Goal: Information Seeking & Learning: Understand process/instructions

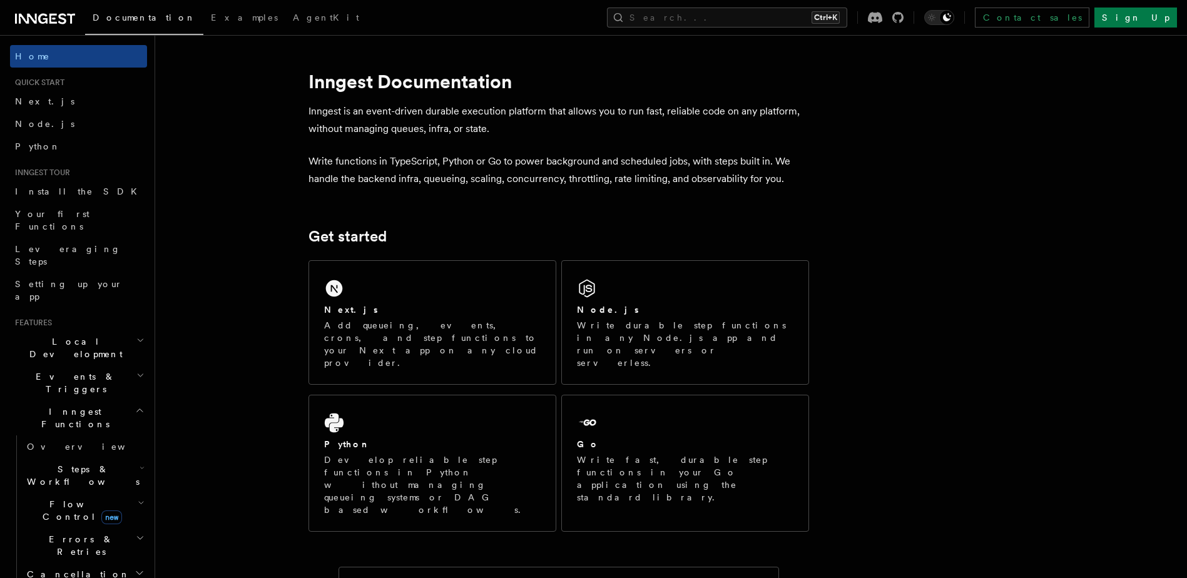
click at [69, 96] on link "Next.js" at bounding box center [78, 101] width 137 height 23
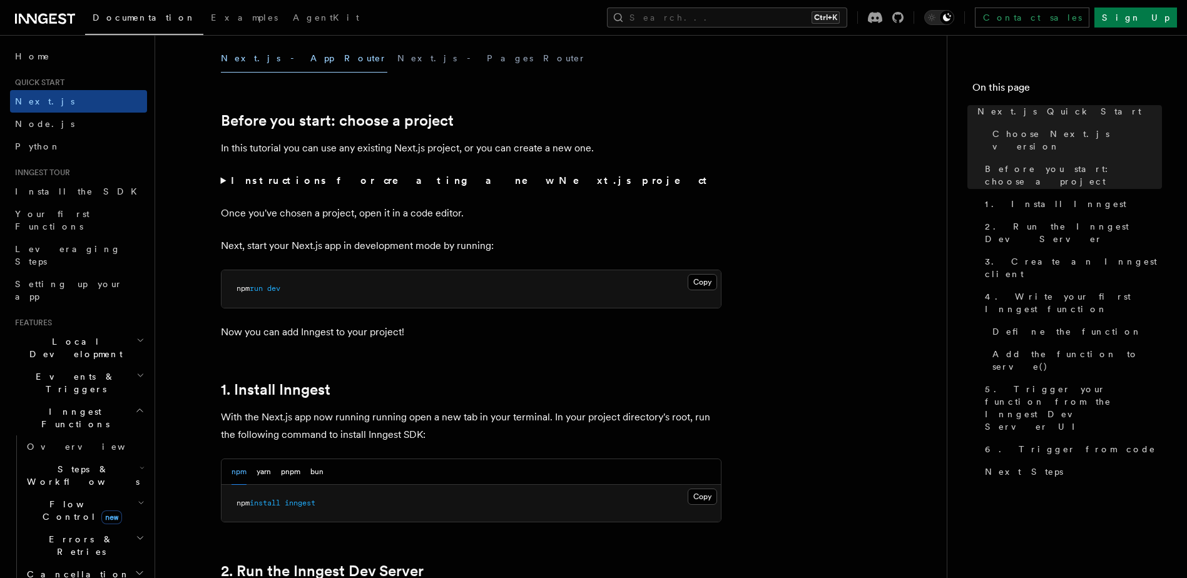
scroll to position [376, 0]
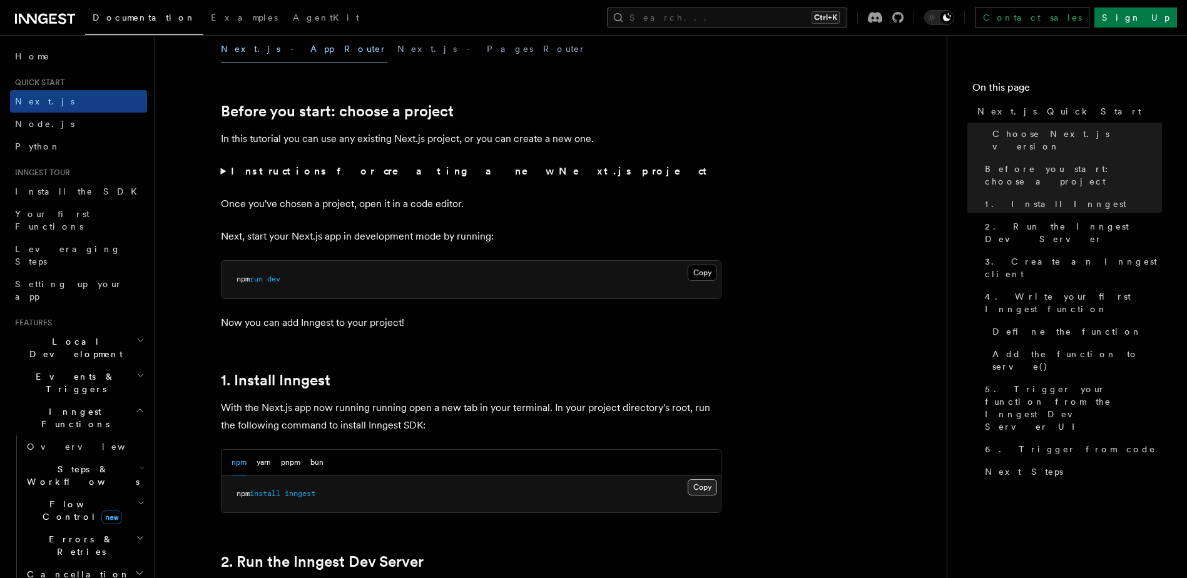
click at [707, 490] on button "Copy Copied" at bounding box center [702, 487] width 29 height 16
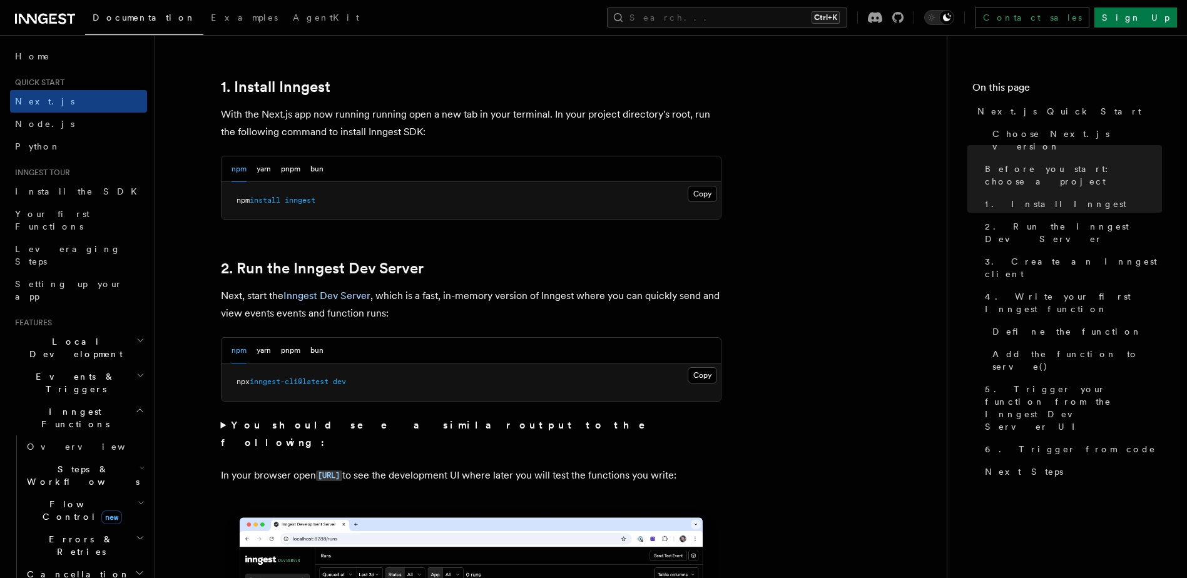
scroll to position [688, 0]
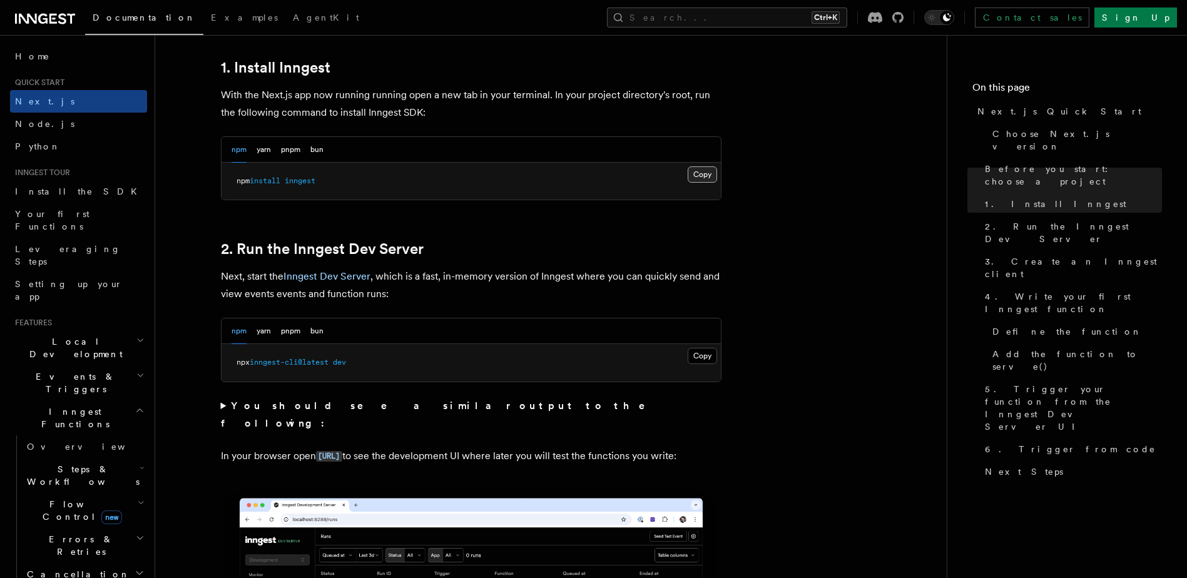
click at [707, 176] on button "Copy Copied" at bounding box center [702, 174] width 29 height 16
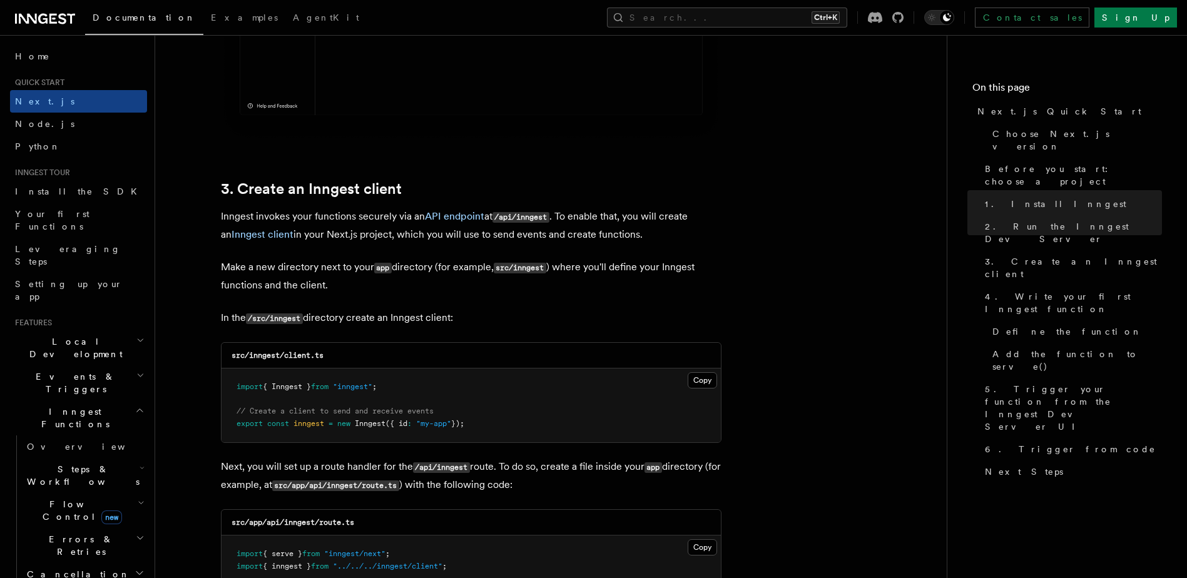
scroll to position [1377, 0]
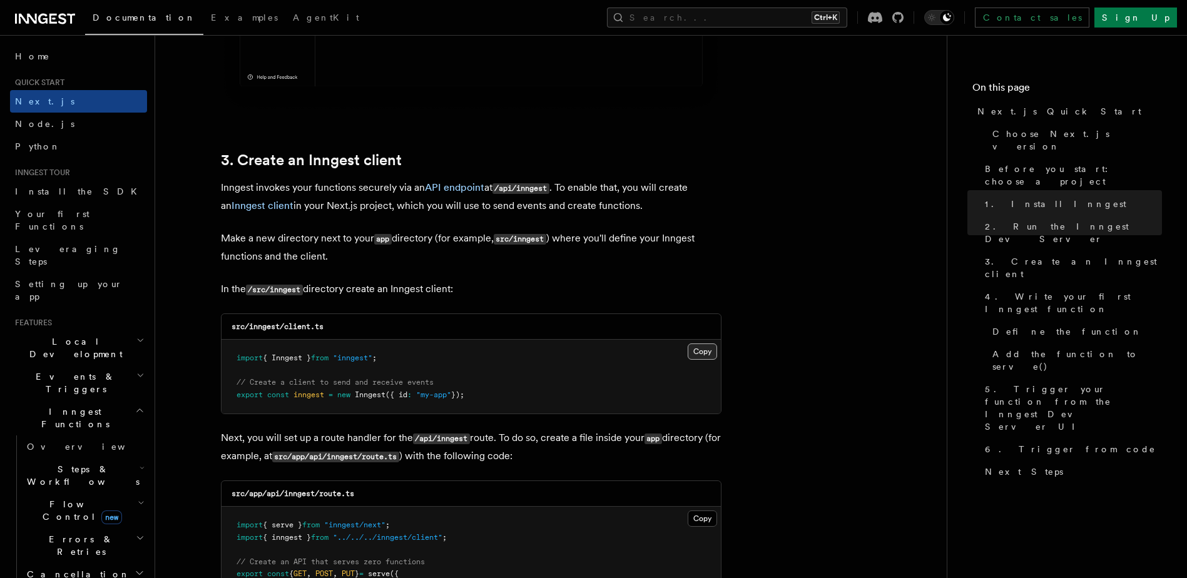
click at [697, 351] on button "Copy Copied" at bounding box center [702, 352] width 29 height 16
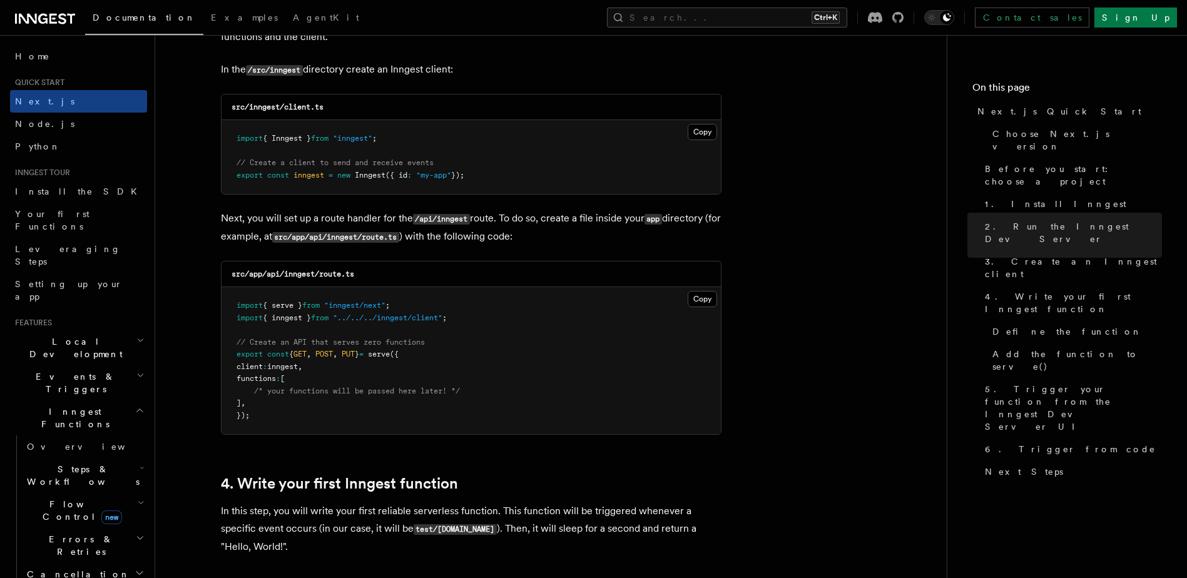
scroll to position [1627, 0]
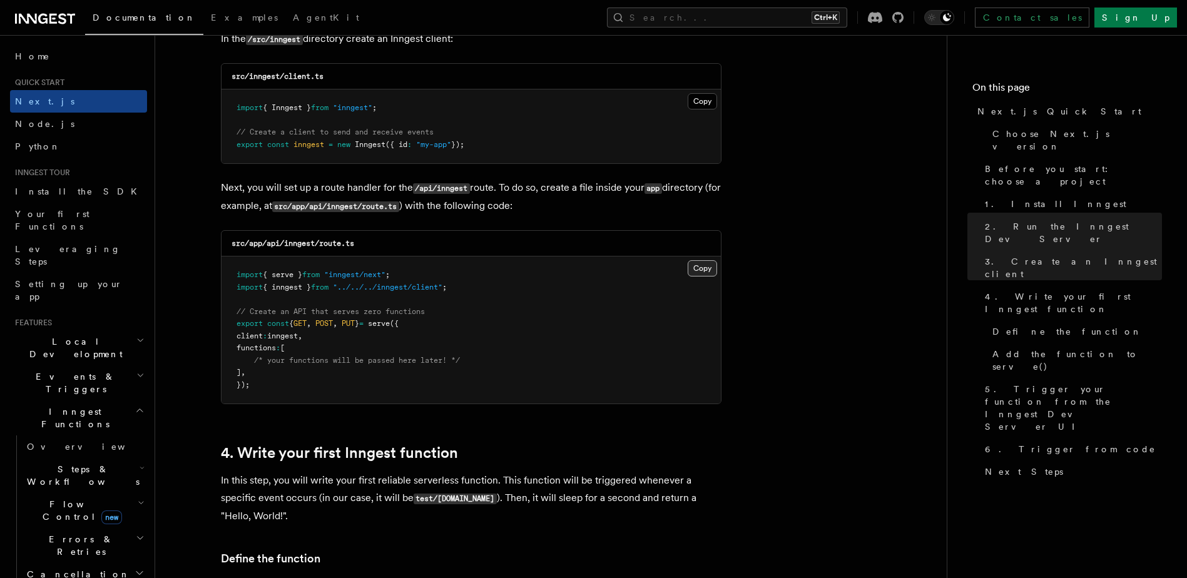
click at [699, 264] on button "Copy Copied" at bounding box center [702, 268] width 29 height 16
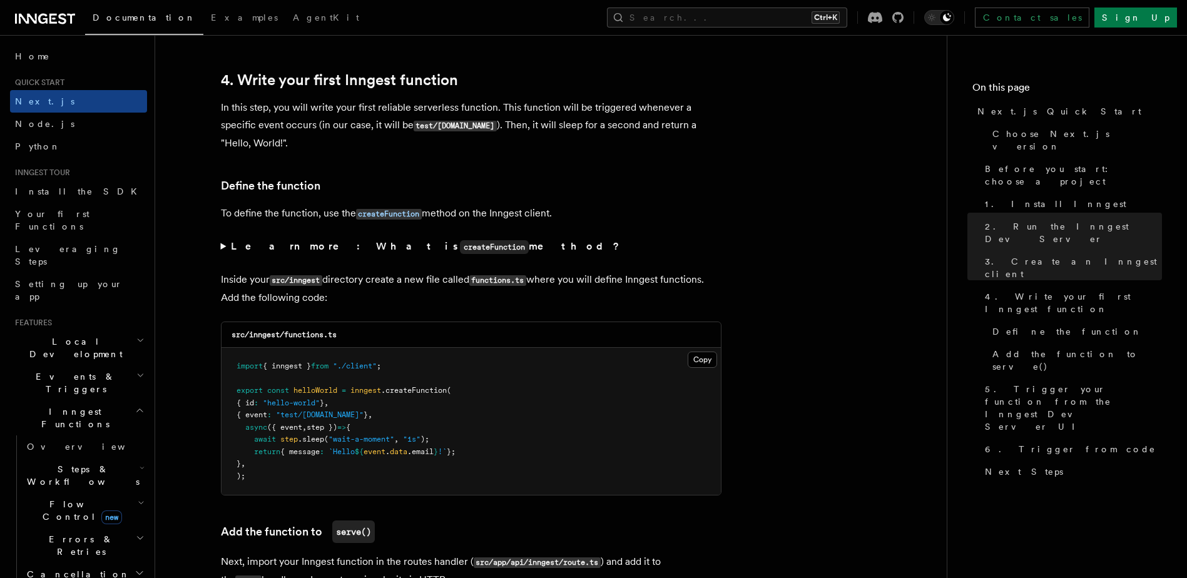
scroll to position [2128, 0]
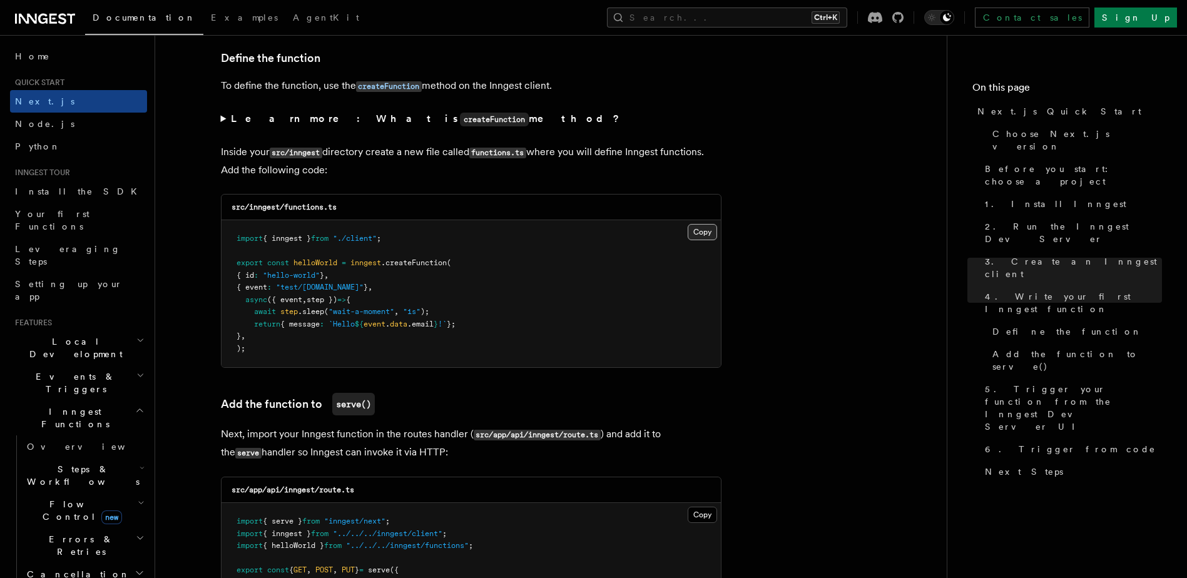
click at [700, 235] on button "Copy Copied" at bounding box center [702, 232] width 29 height 16
click at [690, 232] on button "Copy Copied" at bounding box center [702, 232] width 29 height 16
